Goal: Understand process/instructions: Learn how to perform a task or action

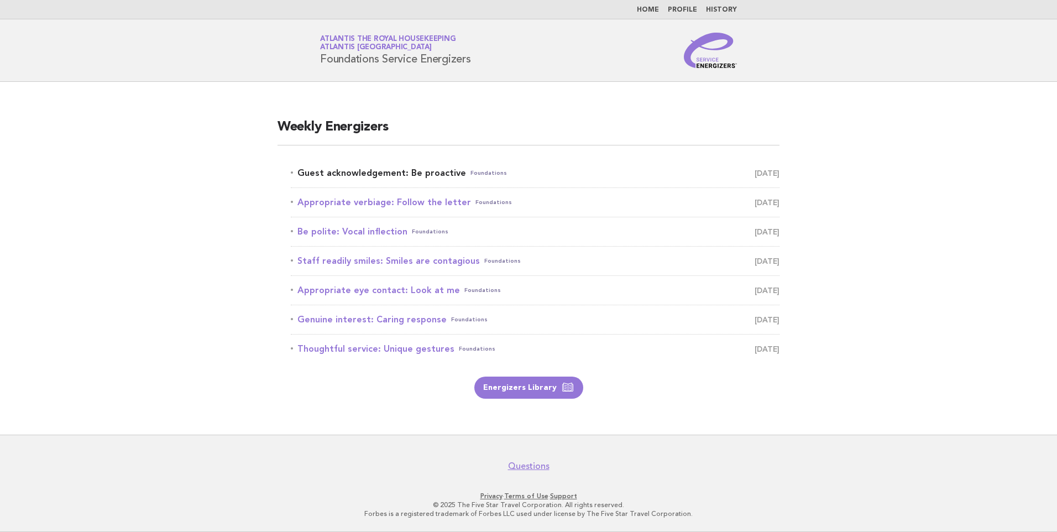
click at [426, 172] on link "Guest acknowledgement: Be proactive Foundations [DATE]" at bounding box center [535, 172] width 489 height 15
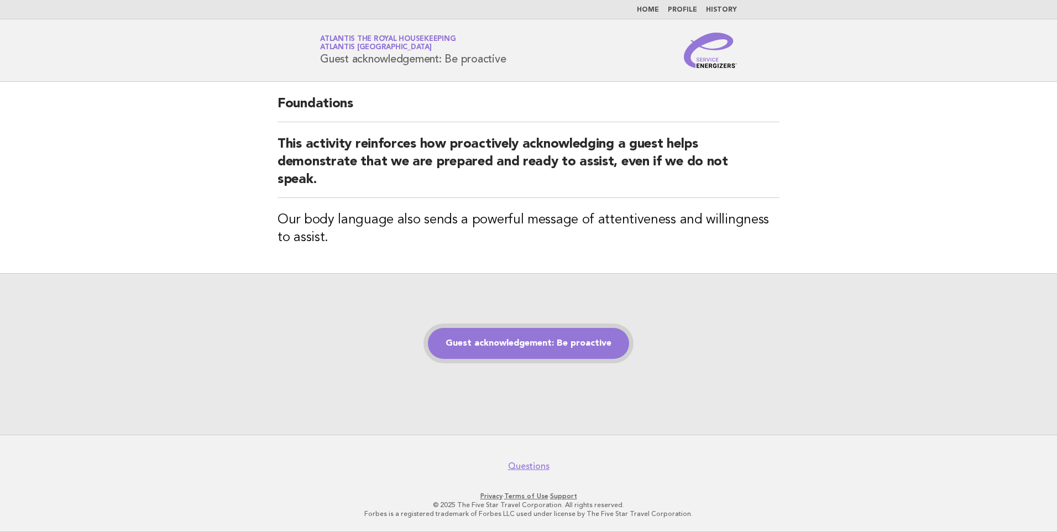
click at [483, 336] on link "Guest acknowledgement: Be proactive" at bounding box center [528, 343] width 201 height 31
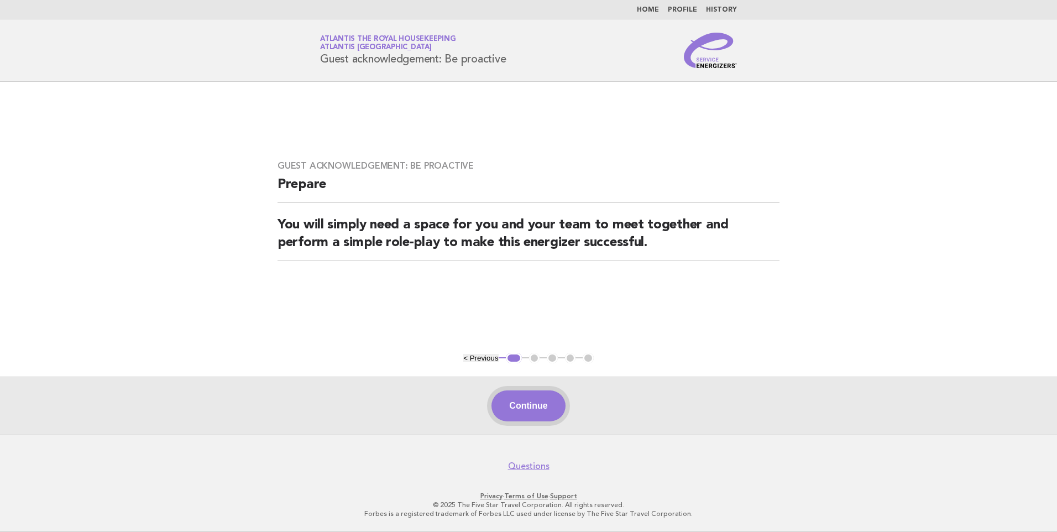
click at [512, 396] on button "Continue" at bounding box center [529, 405] width 74 height 31
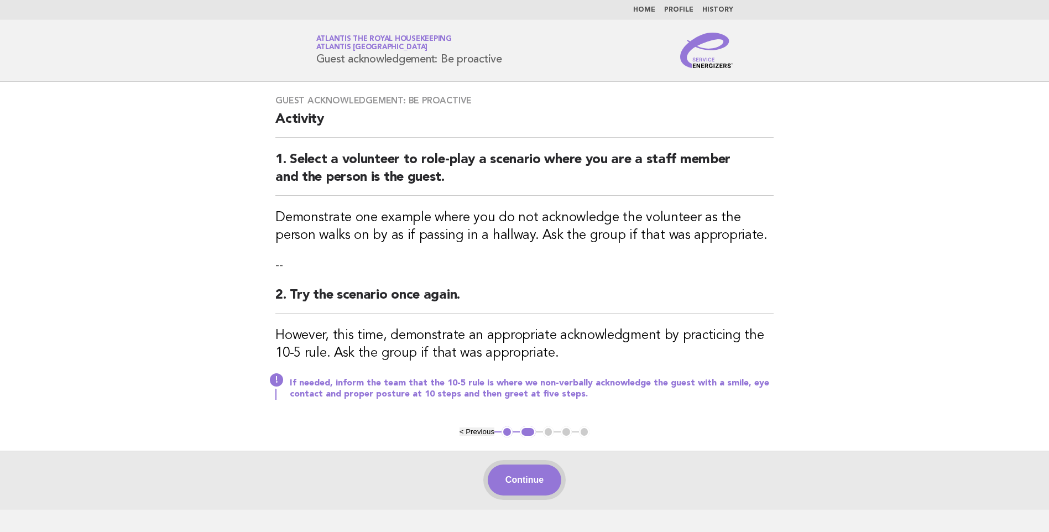
click at [522, 481] on button "Continue" at bounding box center [525, 480] width 74 height 31
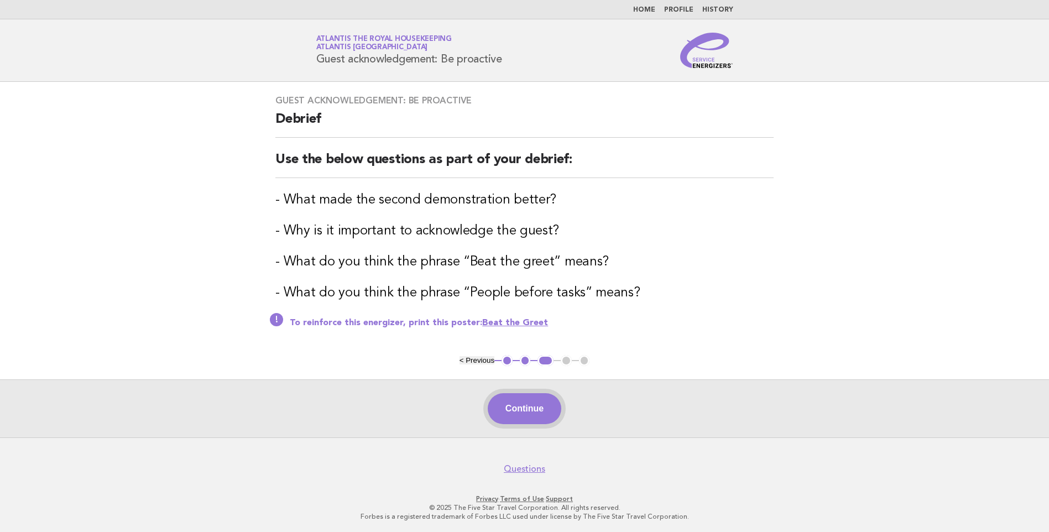
click at [543, 404] on button "Continue" at bounding box center [525, 408] width 74 height 31
